Goal: Task Accomplishment & Management: Manage account settings

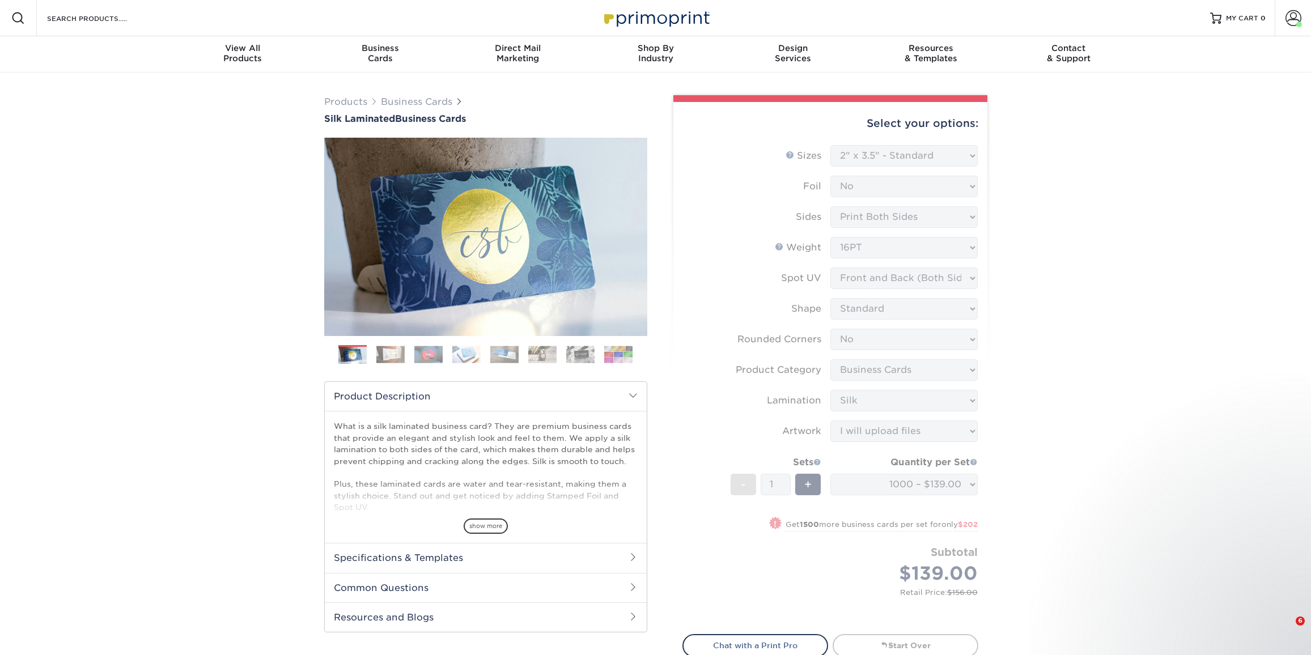
select select "2.00x3.50"
select select "0"
select select "3b5148f1-0588-4f88-a218-97bcfdce65c1"
select select "ccacb42f-45f7-42d3-bbd3-7c8421cf37f0"
select select "upload"
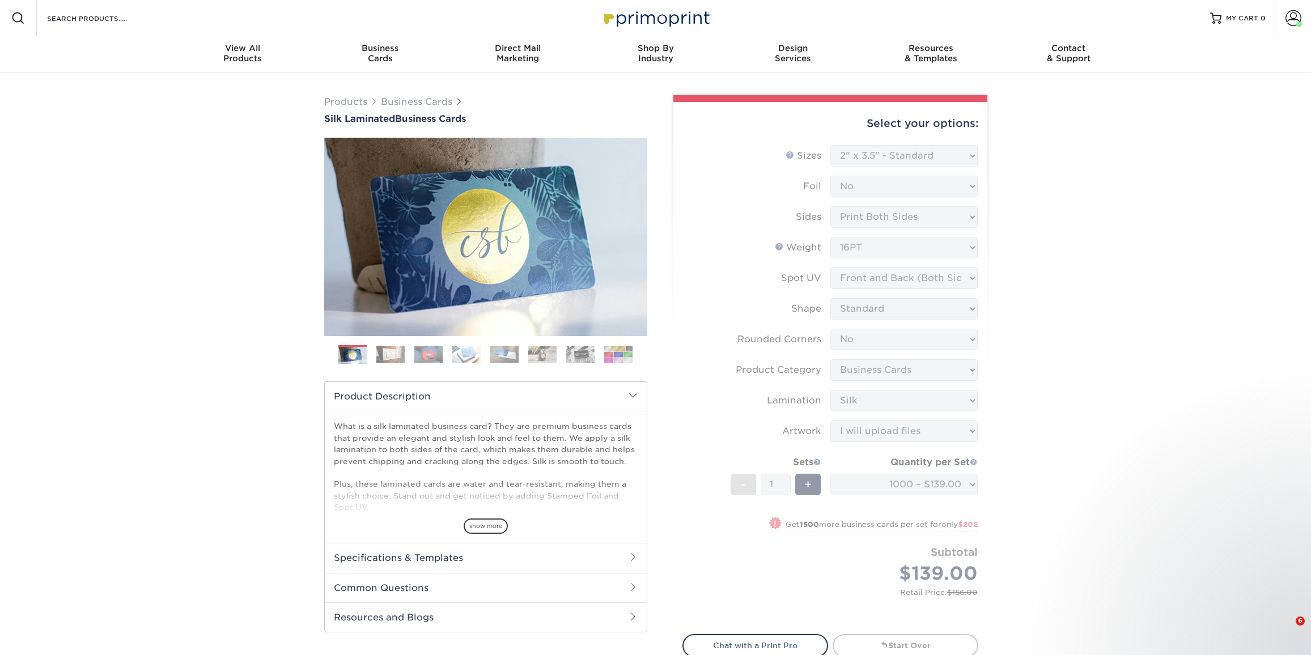
select select "1000 – $139.00"
click at [1294, 26] on link "Account" at bounding box center [1293, 18] width 36 height 36
click at [1163, 92] on link "Account Dashboard" at bounding box center [1226, 90] width 142 height 15
click at [1183, 122] on link "Order History" at bounding box center [1226, 121] width 142 height 15
click at [1182, 89] on link "Account Dashboard" at bounding box center [1226, 90] width 142 height 15
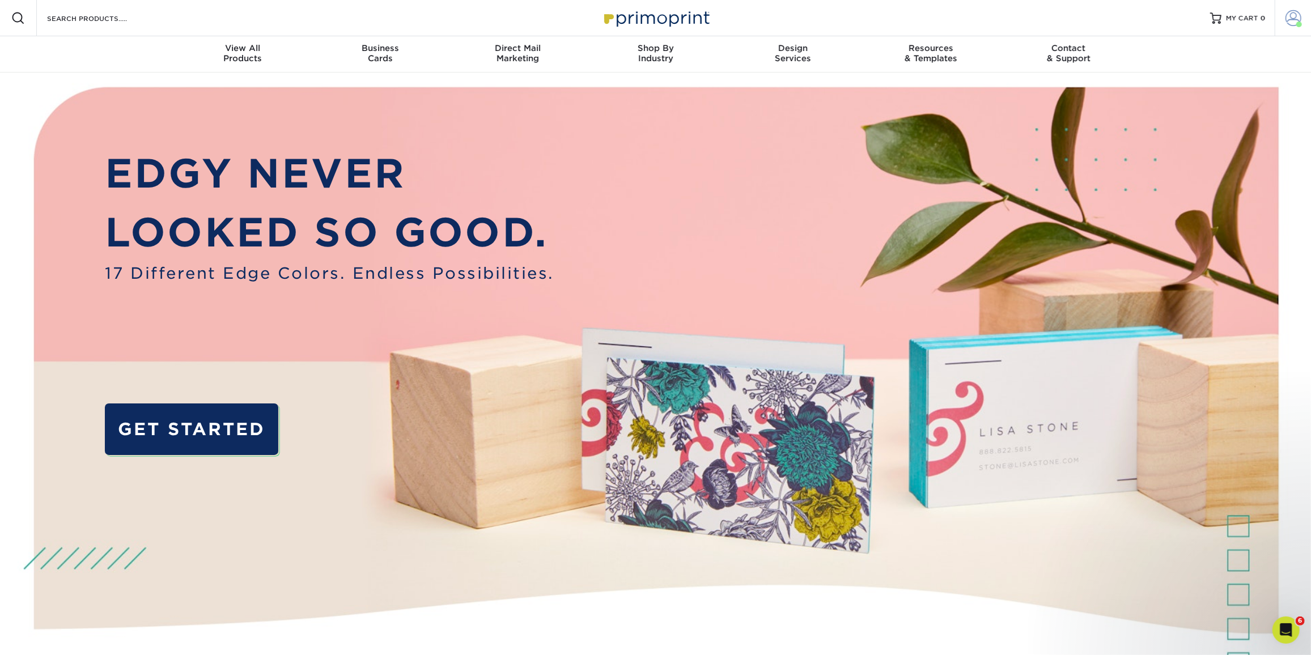
click at [1303, 14] on link "Account" at bounding box center [1293, 18] width 36 height 36
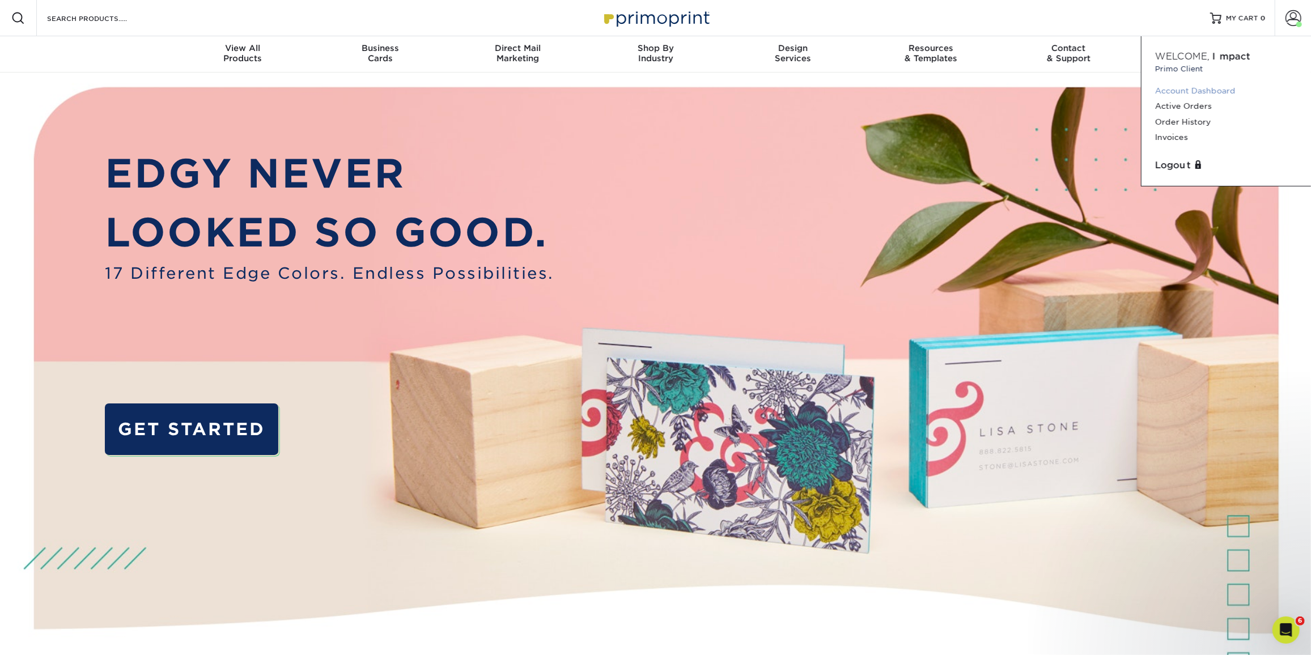
click at [1200, 94] on link "Account Dashboard" at bounding box center [1226, 90] width 142 height 15
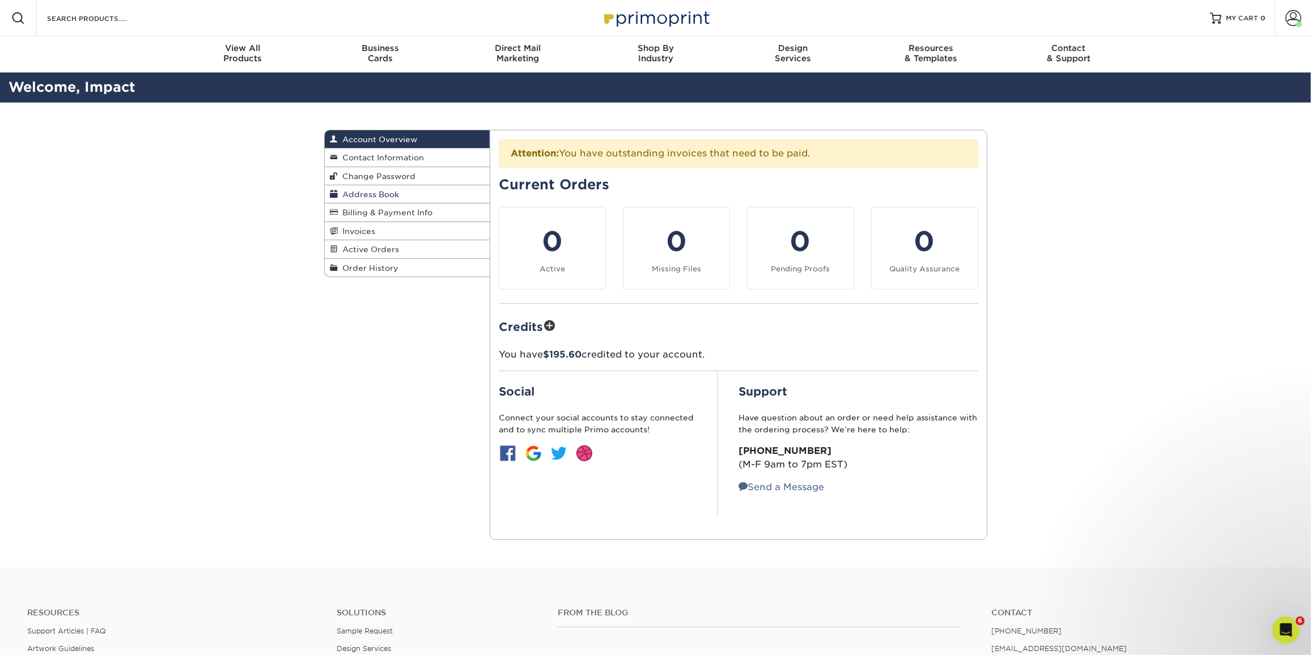
click at [368, 191] on span "Address Book" at bounding box center [368, 194] width 61 height 9
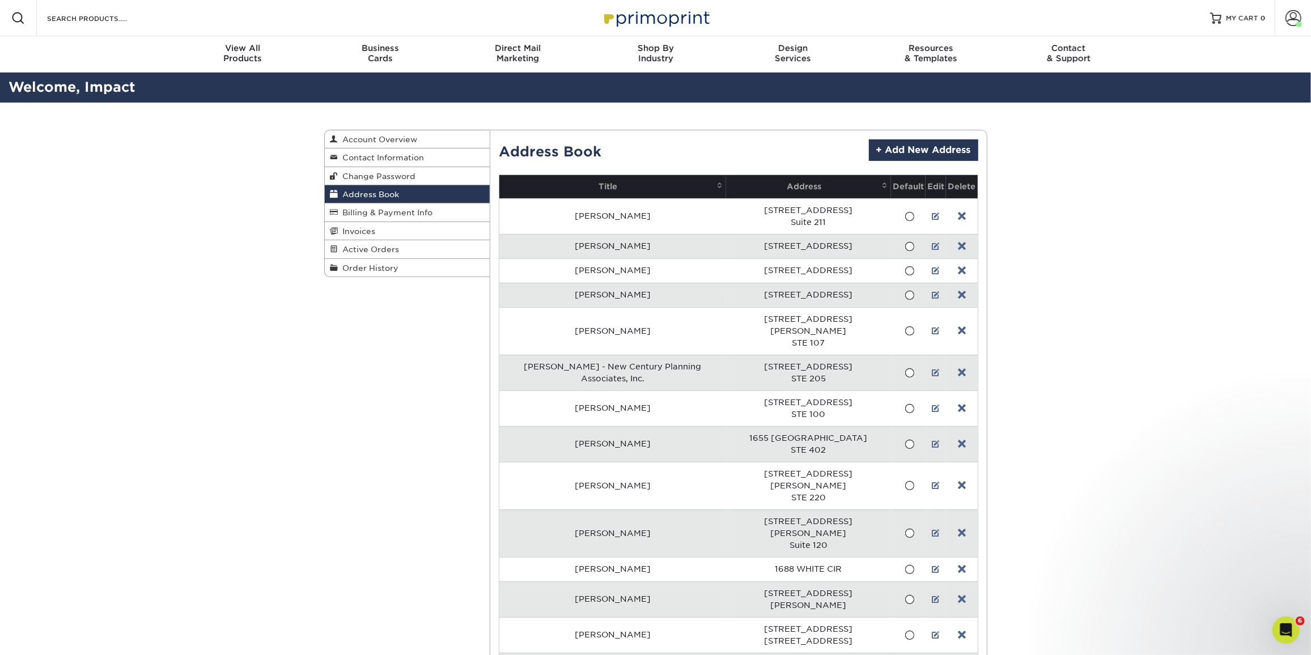
click at [952, 155] on link "+ Add New Address" at bounding box center [923, 150] width 109 height 22
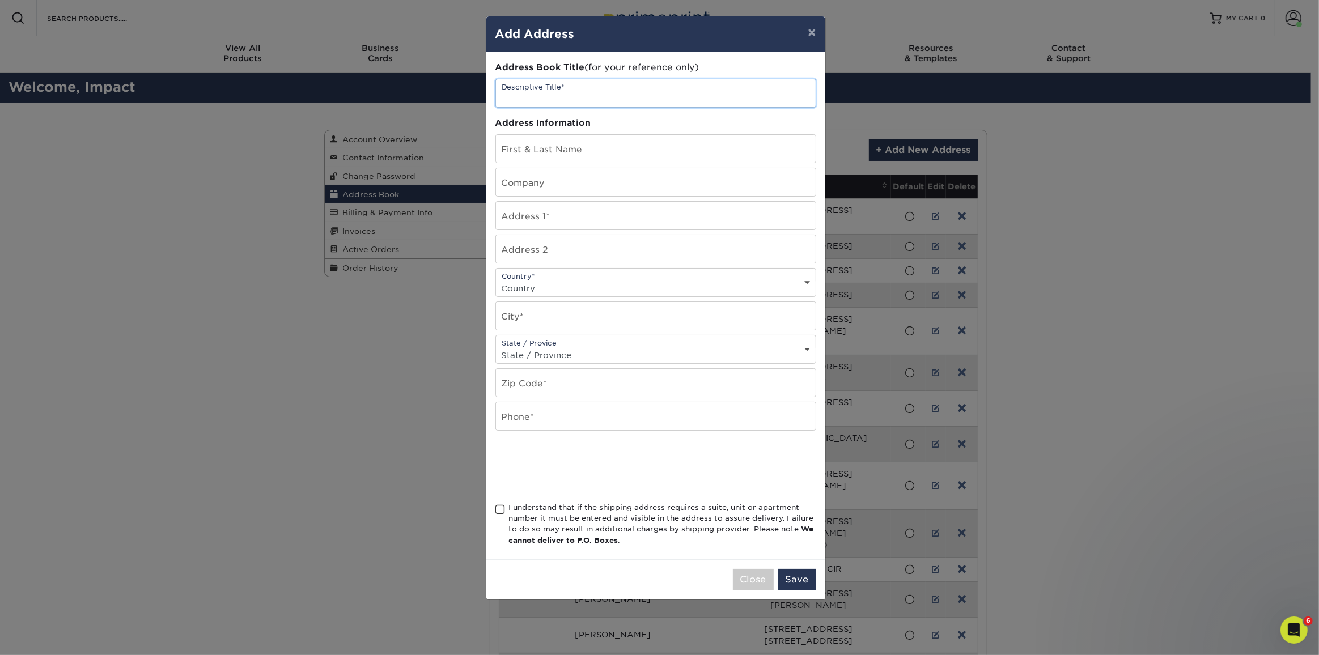
click at [605, 94] on input "text" at bounding box center [656, 93] width 320 height 28
paste input "$147.96"
type input "$147.96"
click at [605, 94] on input "text" at bounding box center [656, 93] width 320 height 28
paste input "24501"
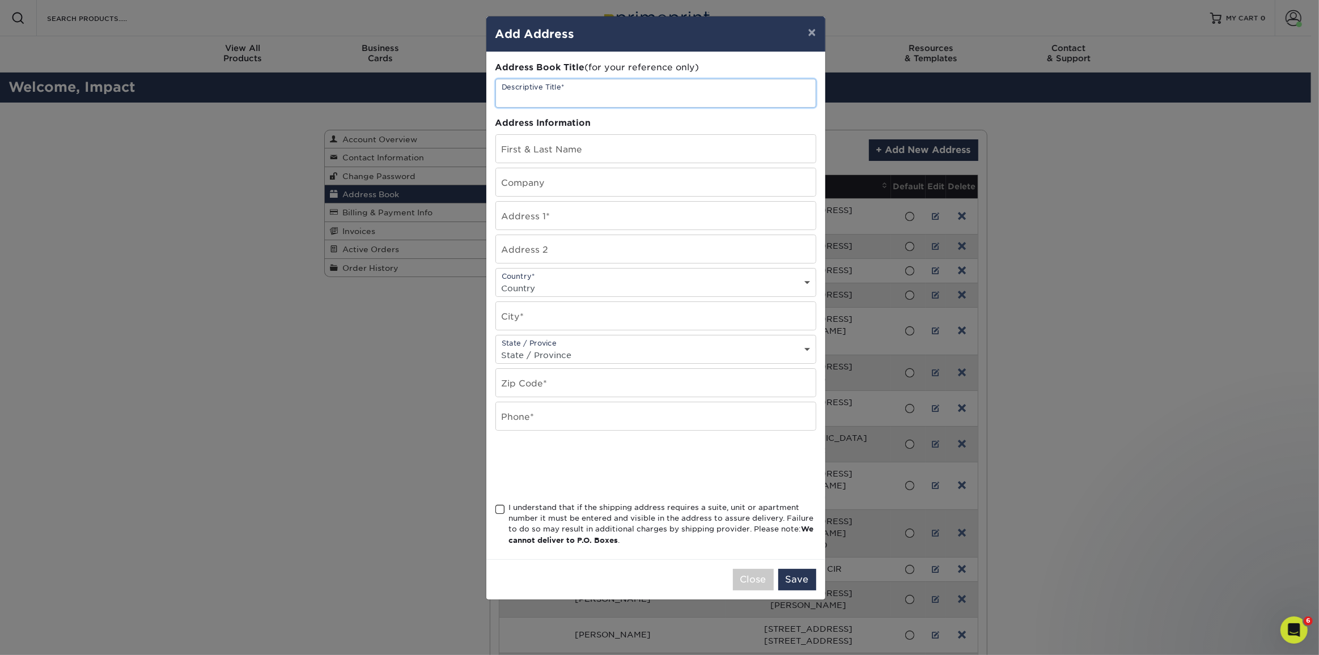
type input "24501"
paste input "[PERSON_NAME]"
type input "[PERSON_NAME]"
click at [737, 151] on input "text" at bounding box center [656, 149] width 320 height 28
paste input "[PERSON_NAME]"
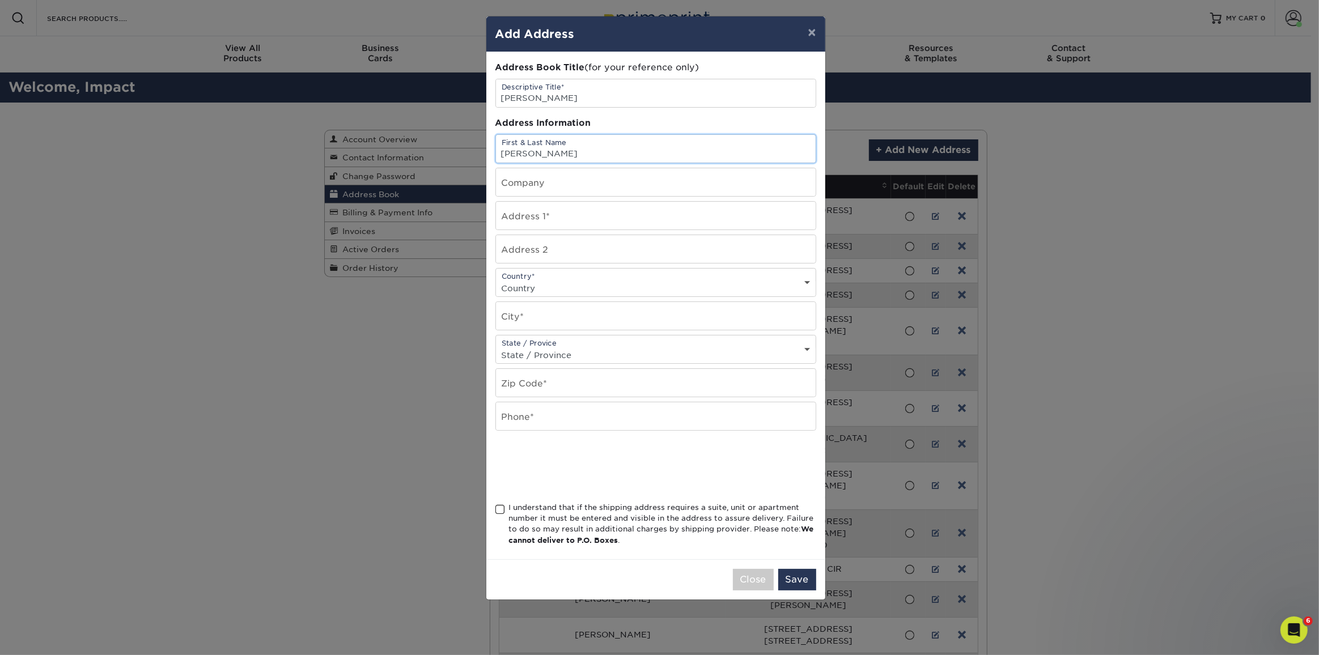
type input "[PERSON_NAME]"
click at [660, 188] on input "text" at bounding box center [656, 182] width 320 height 28
paste input "Richardson Retirement Solutions"
type input "Richardson Retirement Solutions"
click at [700, 218] on input "text" at bounding box center [656, 216] width 320 height 28
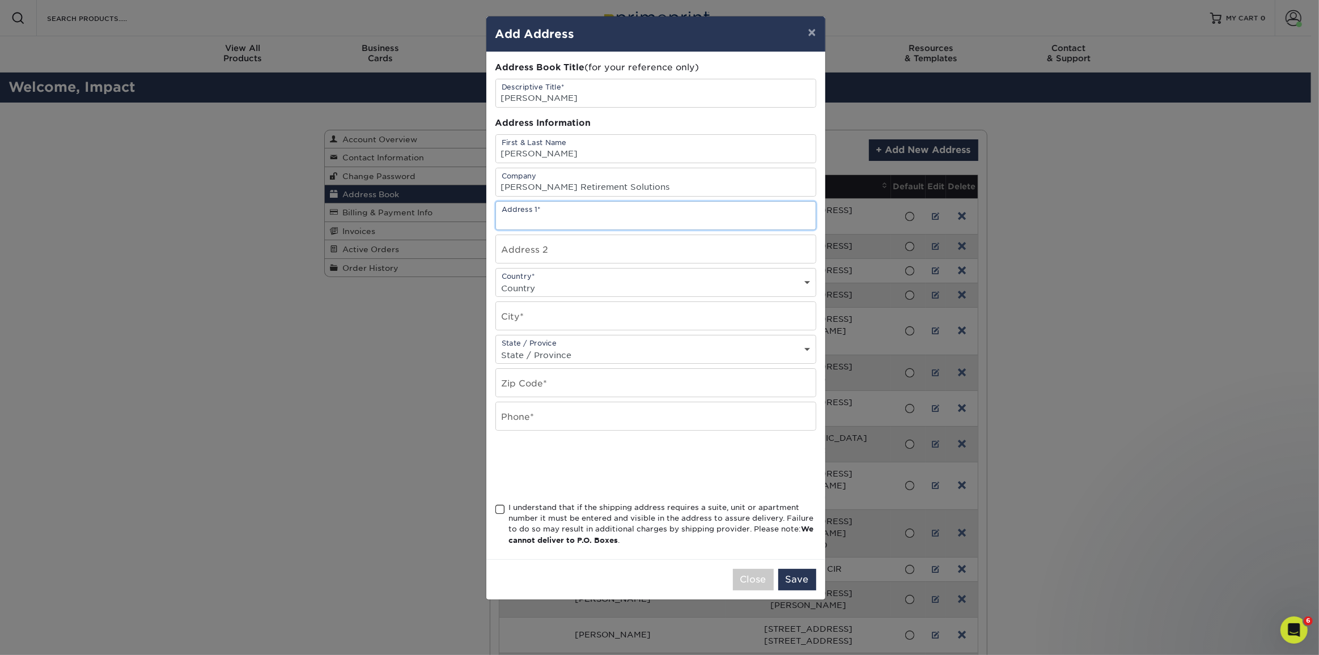
paste input "3311 Old Forest Rd,"
type input "[STREET_ADDRESS]"
click at [669, 246] on input "text" at bounding box center [656, 249] width 320 height 28
paste input "Suite 102"
type input "Suite 102"
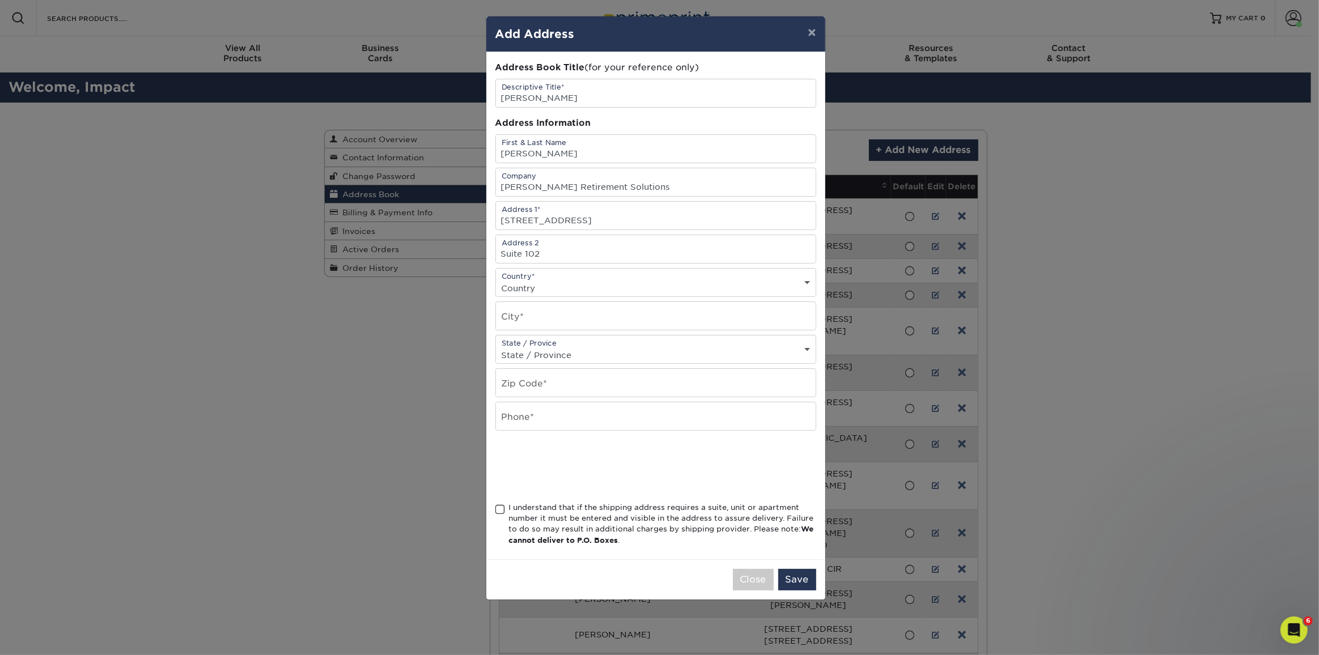
click at [710, 292] on select "Country United States Canada ----------------------------- Afghanistan Albania …" at bounding box center [656, 288] width 320 height 16
select select "US"
click at [496, 280] on select "Country United States Canada ----------------------------- Afghanistan Albania …" at bounding box center [656, 288] width 320 height 16
click at [668, 317] on input "text" at bounding box center [656, 316] width 320 height 28
paste input "Lynchburg"
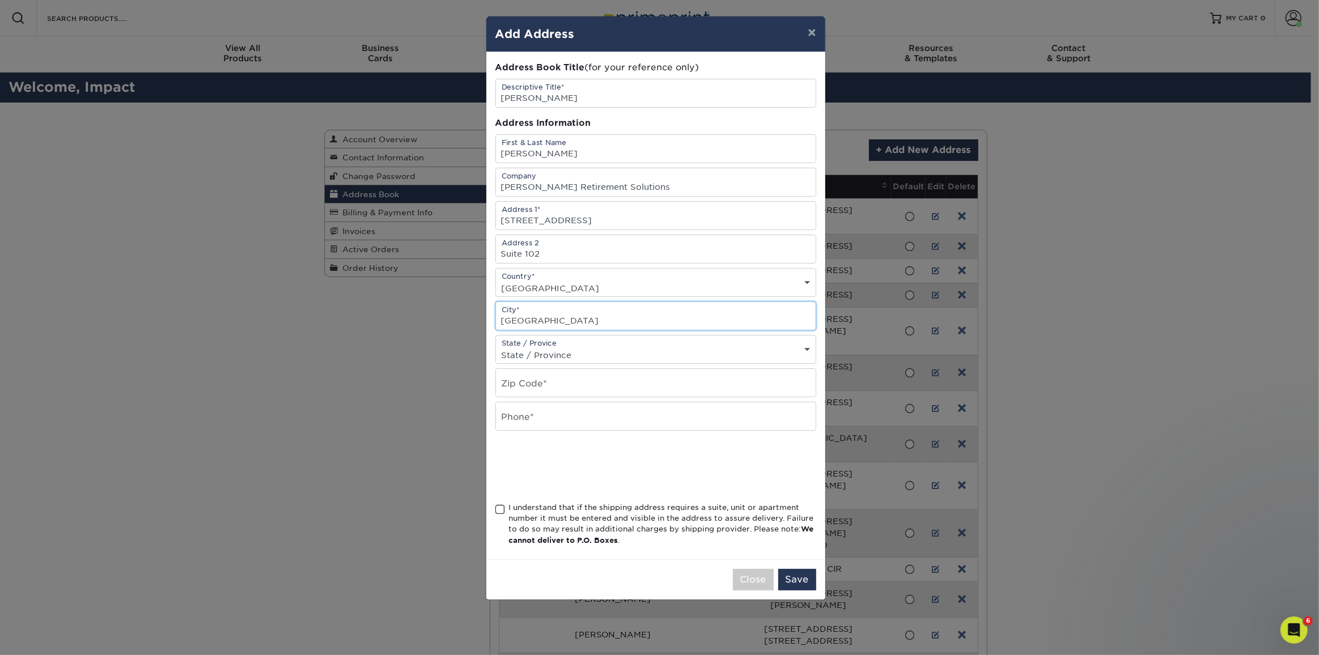
type input "Lynchburg"
click at [670, 347] on select "State / Province Alabama Alaska Arizona Arkansas California Colorado Connecticu…" at bounding box center [656, 355] width 320 height 16
select select "VA"
click at [496, 347] on select "State / Province Alabama Alaska Arizona Arkansas California Colorado Connecticu…" at bounding box center [656, 355] width 320 height 16
click at [636, 372] on input "text" at bounding box center [656, 383] width 320 height 28
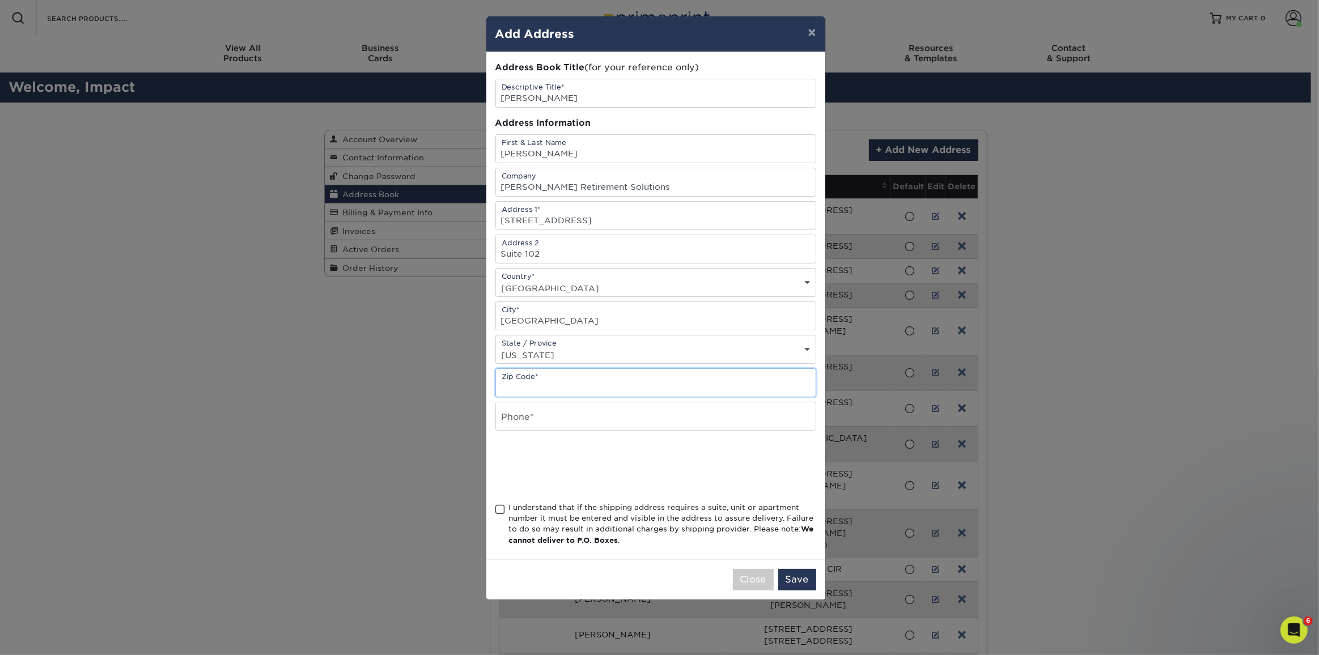
paste input "24501"
type input "24501"
click at [724, 423] on input "text" at bounding box center [656, 416] width 320 height 28
type input "8003805040"
drag, startPoint x: 602, startPoint y: 94, endPoint x: 597, endPoint y: 92, distance: 6.1
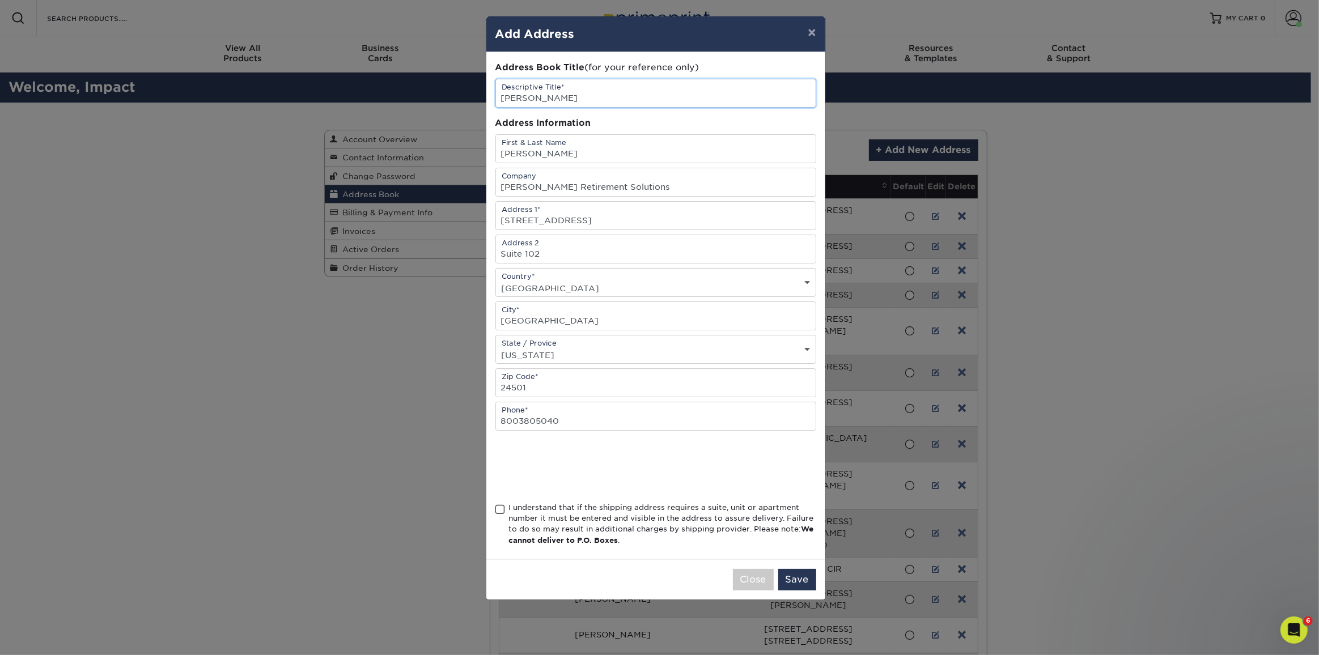
click at [598, 92] on input "[PERSON_NAME]" at bounding box center [656, 93] width 320 height 28
type input "[PERSON_NAME] - NEW 09/2025"
click at [649, 508] on div "I understand that if the shipping address requires a suite, unit or apartment n…" at bounding box center [662, 524] width 307 height 44
click at [0, 0] on input "I understand that if the shipping address requires a suite, unit or apartment n…" at bounding box center [0, 0] width 0 height 0
click at [792, 575] on button "Save" at bounding box center [797, 580] width 38 height 22
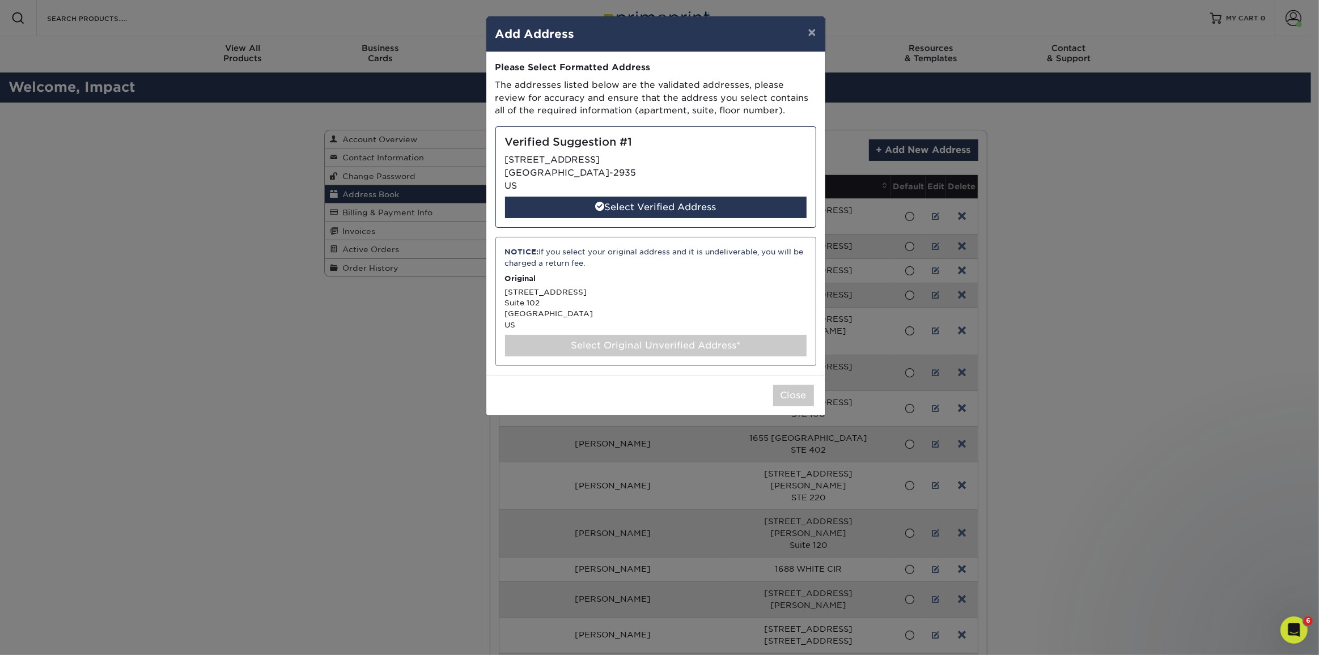
click at [759, 345] on div "Select Original Unverified Address*" at bounding box center [655, 346] width 301 height 22
